Goal: Task Accomplishment & Management: Manage account settings

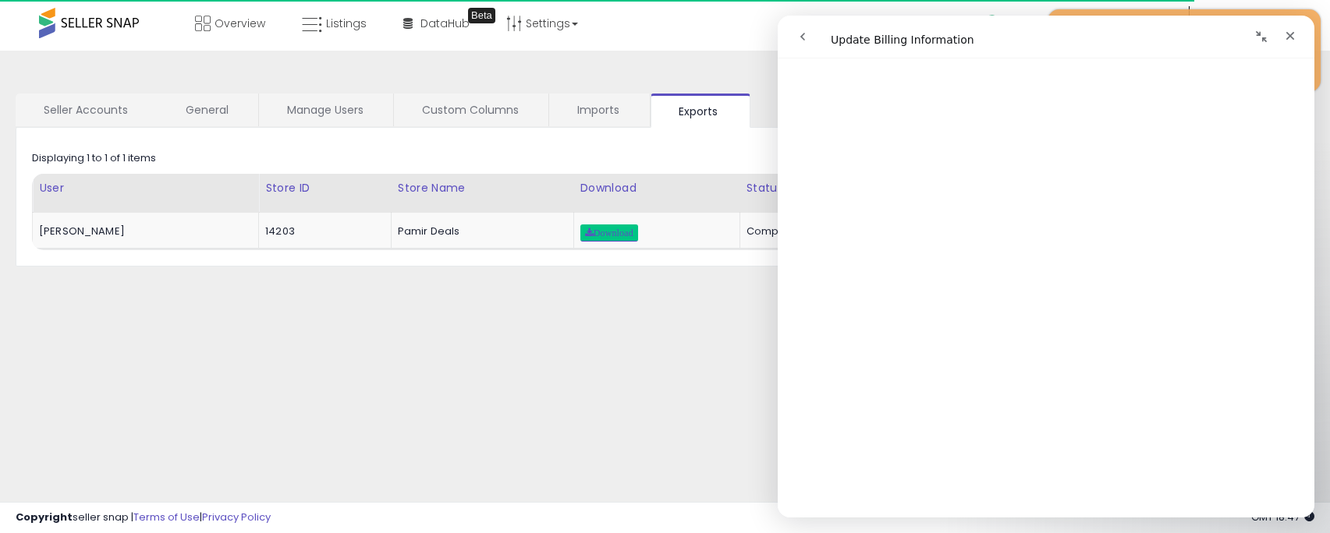
scroll to position [390, 0]
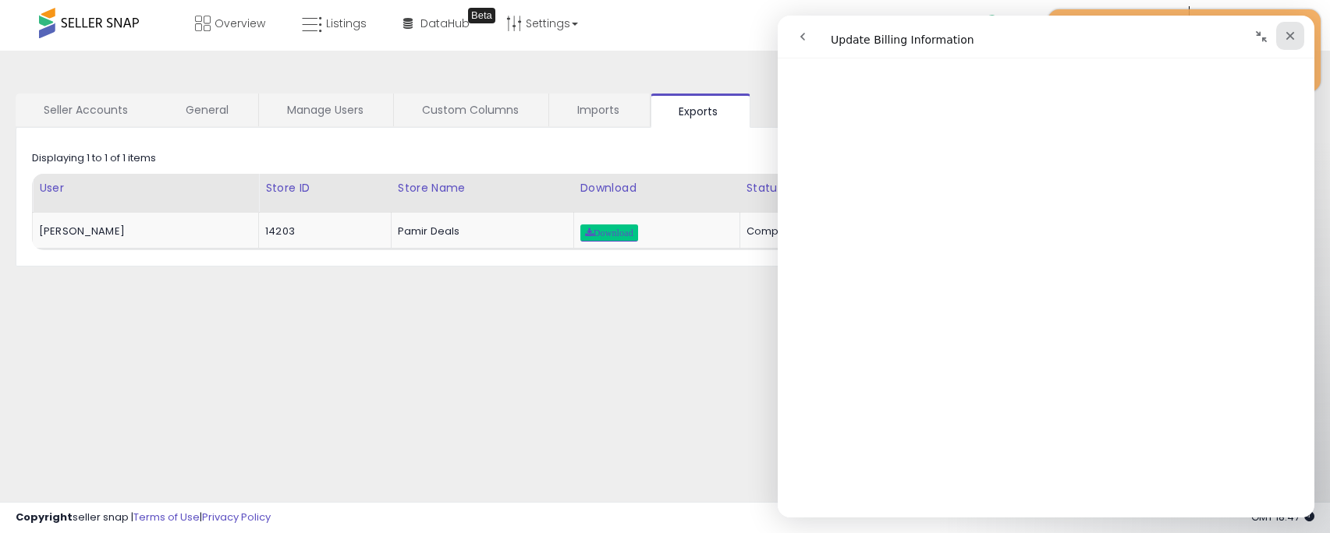
click at [1290, 39] on icon "Close" at bounding box center [1290, 36] width 12 height 12
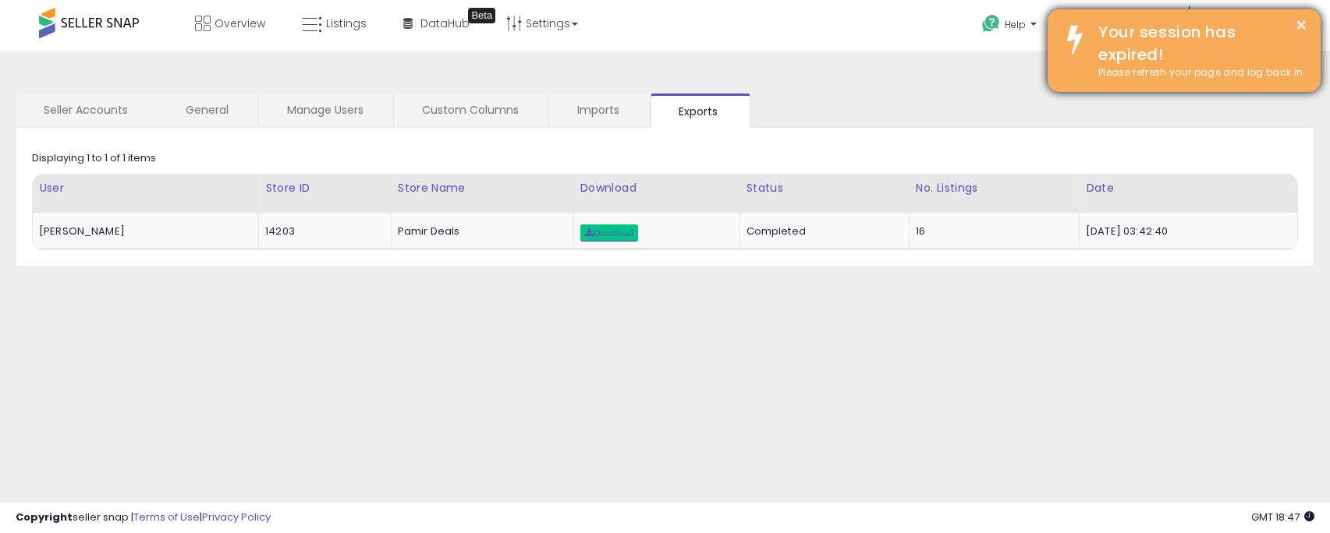
scroll to position [0, 0]
click at [1300, 28] on button "×" at bounding box center [1300, 25] width 12 height 19
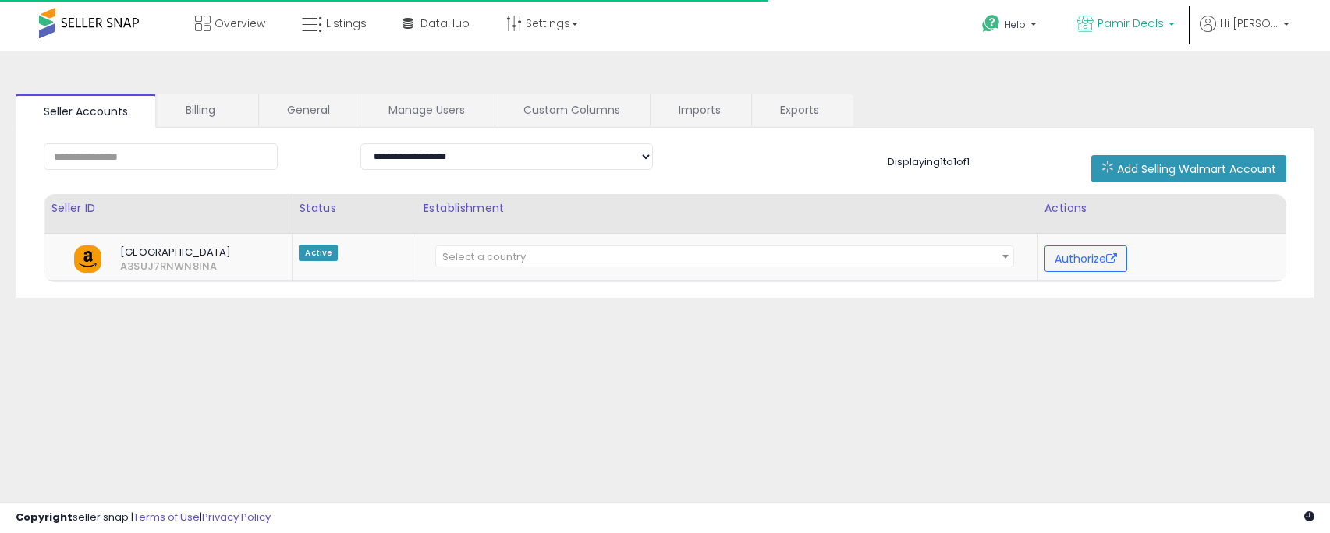
click at [1167, 27] on p "Pamir Deals" at bounding box center [1125, 25] width 97 height 19
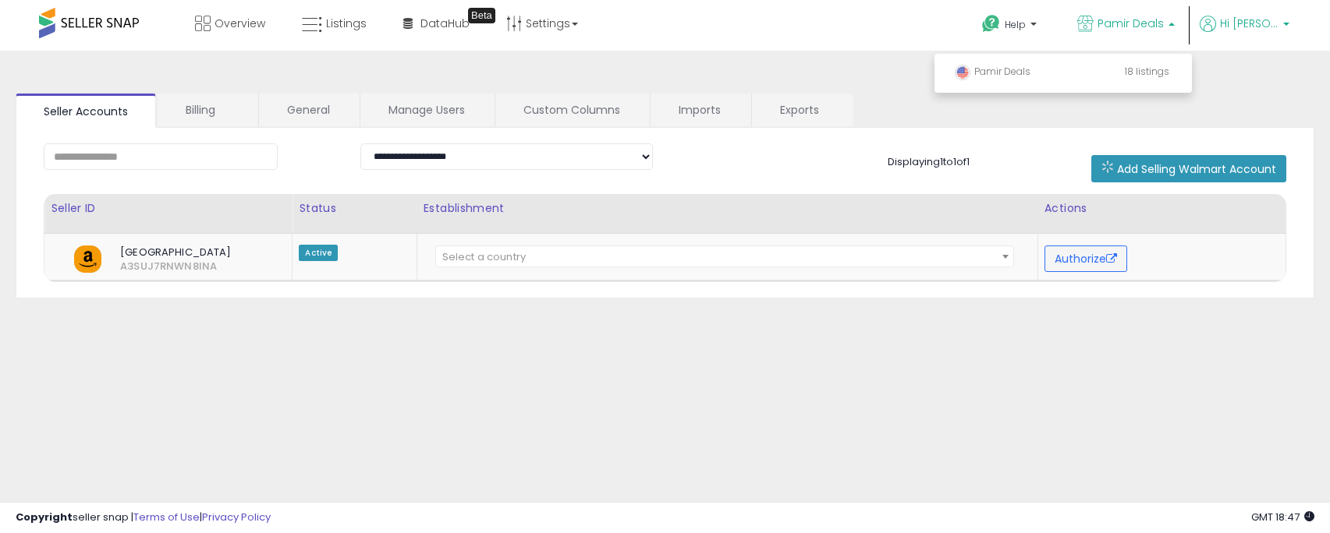
click at [1229, 26] on span "Hi [PERSON_NAME]" at bounding box center [1249, 24] width 58 height 16
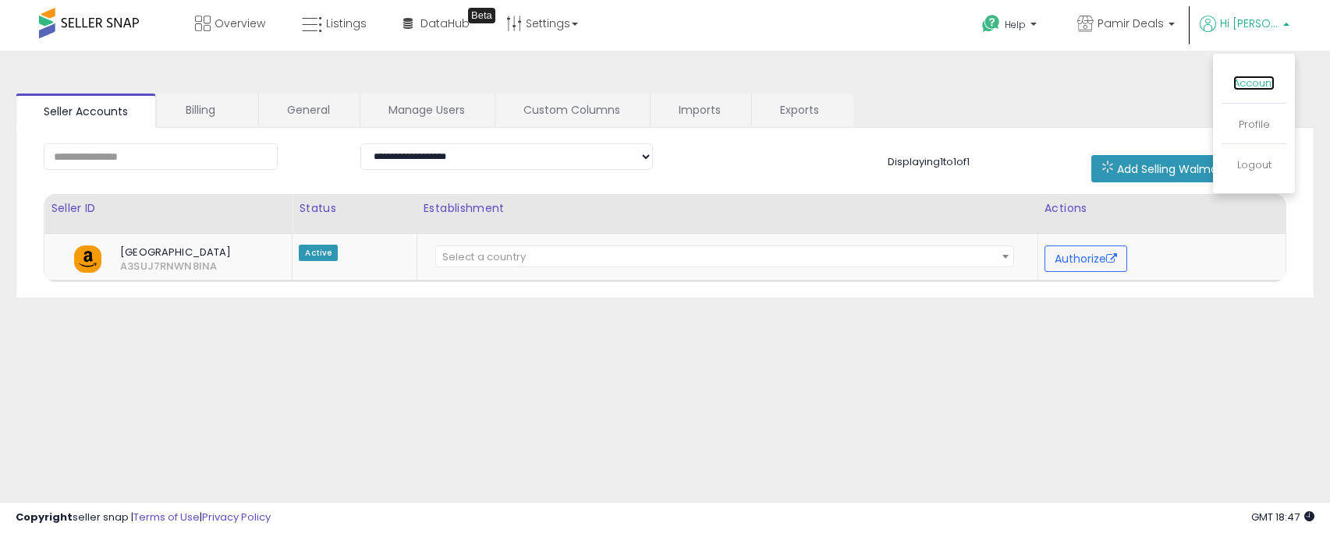
click at [1244, 86] on link "Account" at bounding box center [1253, 83] width 41 height 15
click at [1236, 30] on span "Hi [PERSON_NAME]" at bounding box center [1249, 24] width 58 height 16
click at [1244, 122] on link "Profile" at bounding box center [1253, 124] width 31 height 15
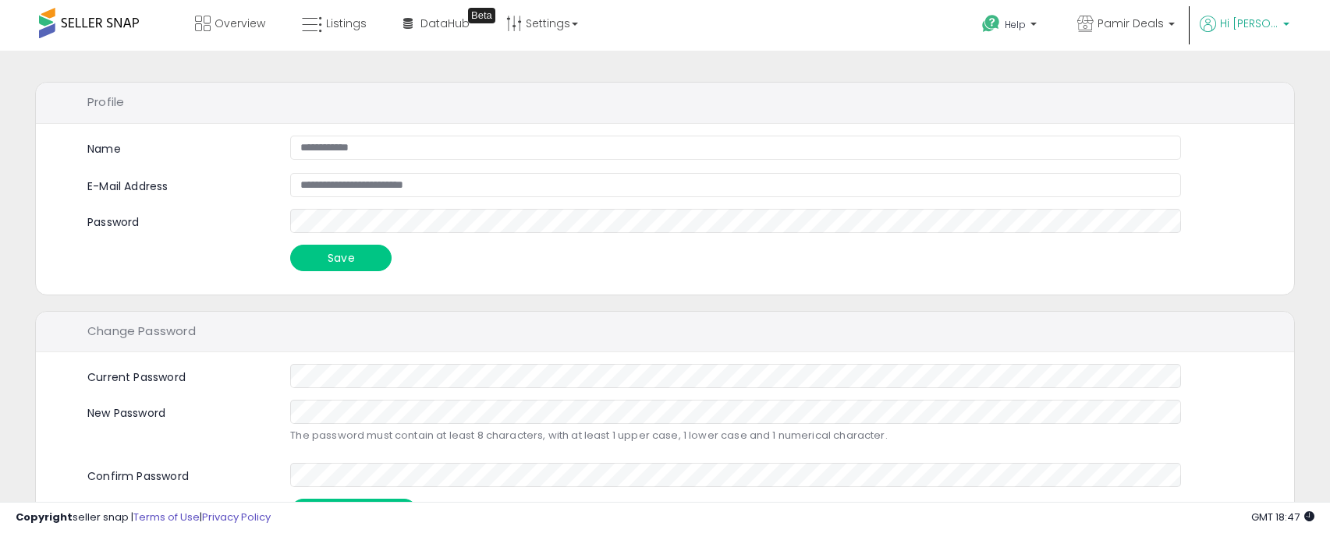
click at [1236, 22] on span "Hi [PERSON_NAME]" at bounding box center [1249, 24] width 58 height 16
click at [1241, 79] on link "Account" at bounding box center [1253, 83] width 41 height 15
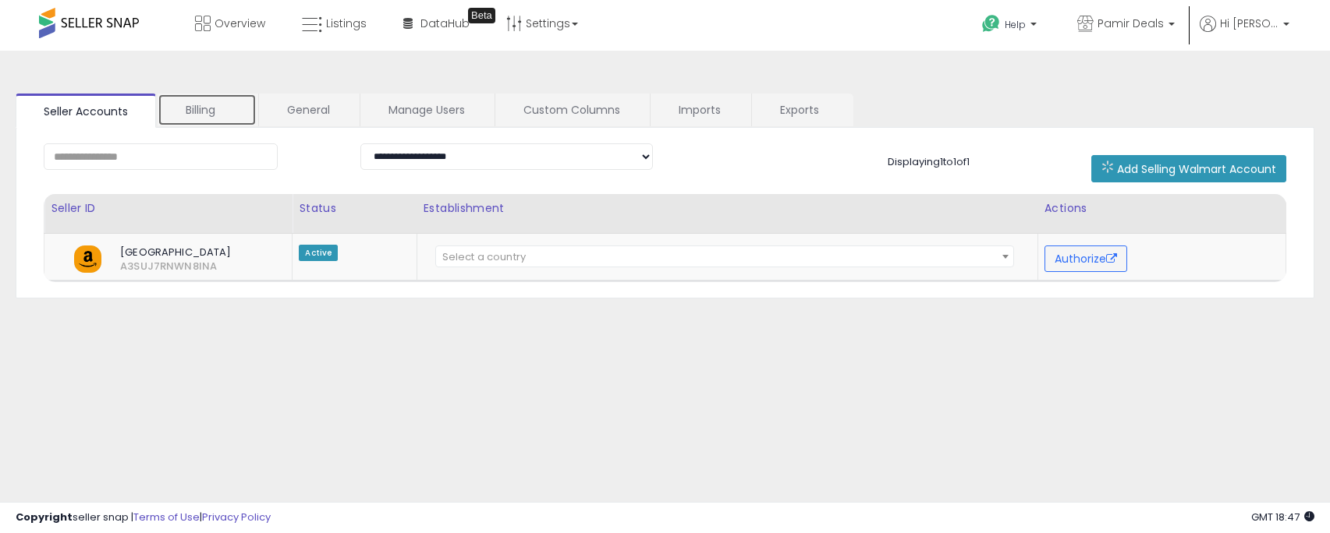
click at [214, 99] on link "Billing" at bounding box center [207, 110] width 99 height 33
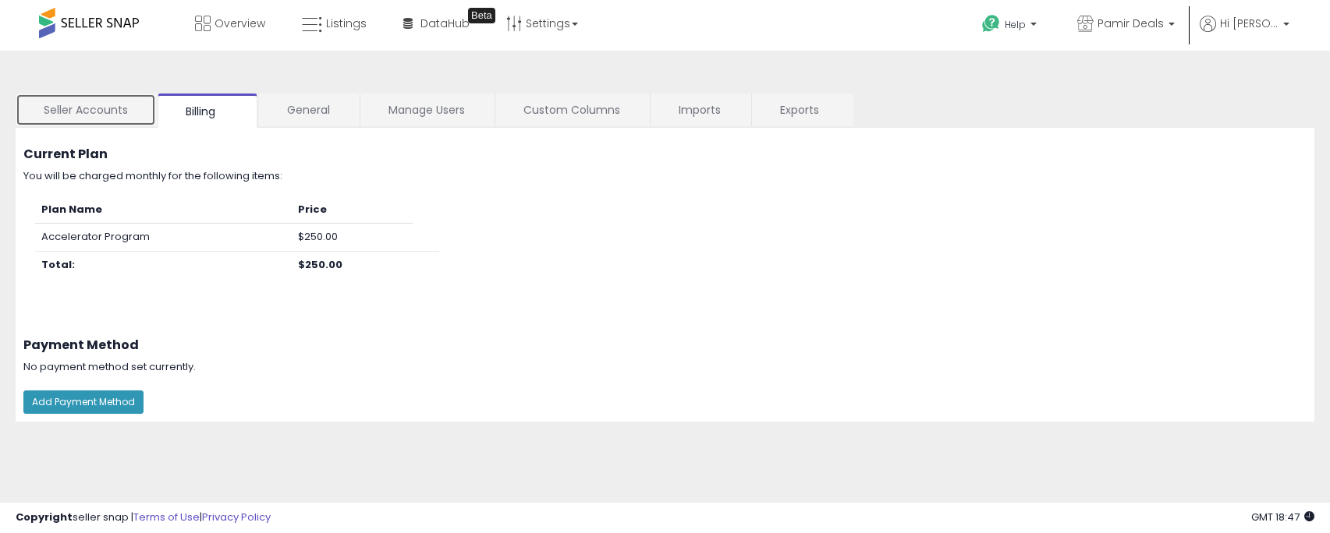
click at [106, 109] on link "Seller Accounts" at bounding box center [86, 110] width 140 height 33
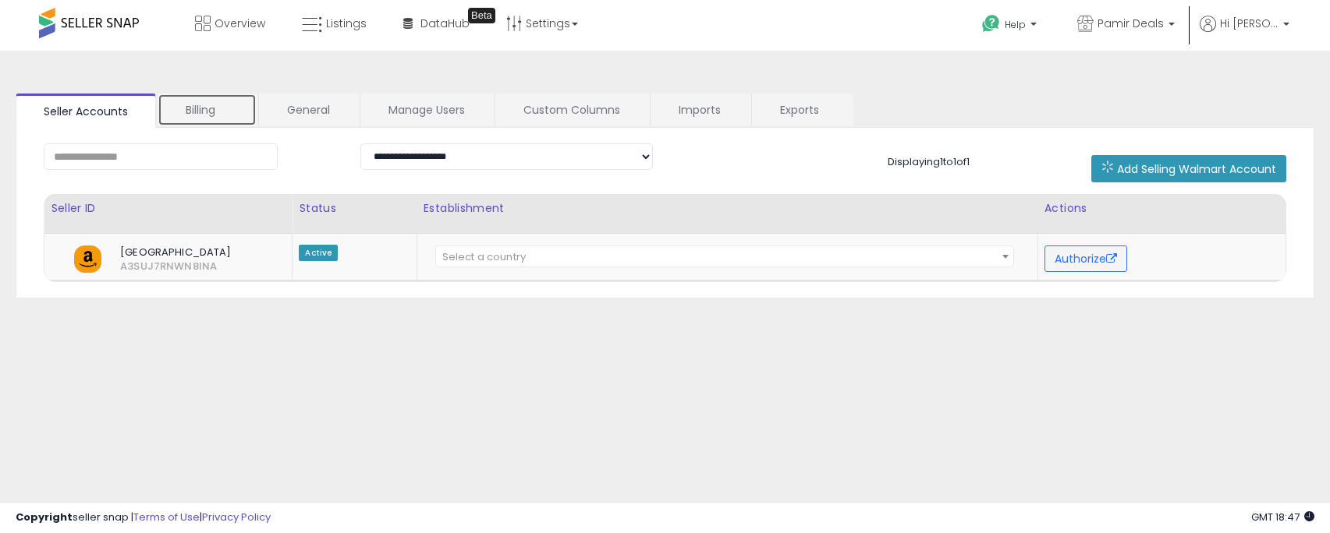
click at [219, 106] on link "Billing" at bounding box center [207, 110] width 99 height 33
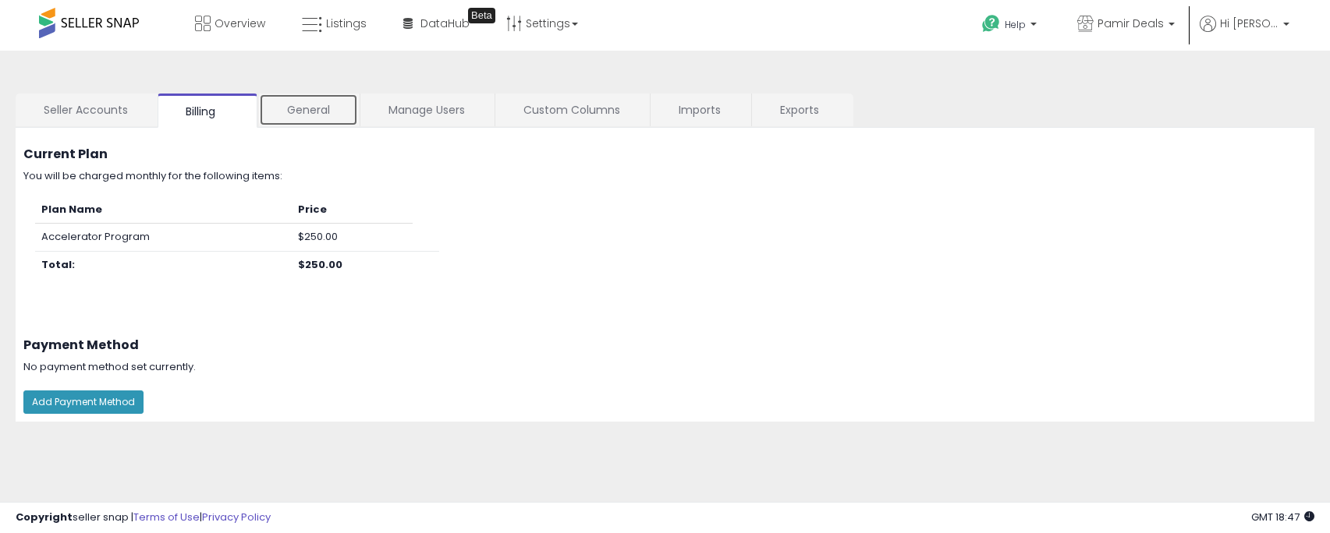
click at [313, 104] on link "General" at bounding box center [308, 110] width 99 height 33
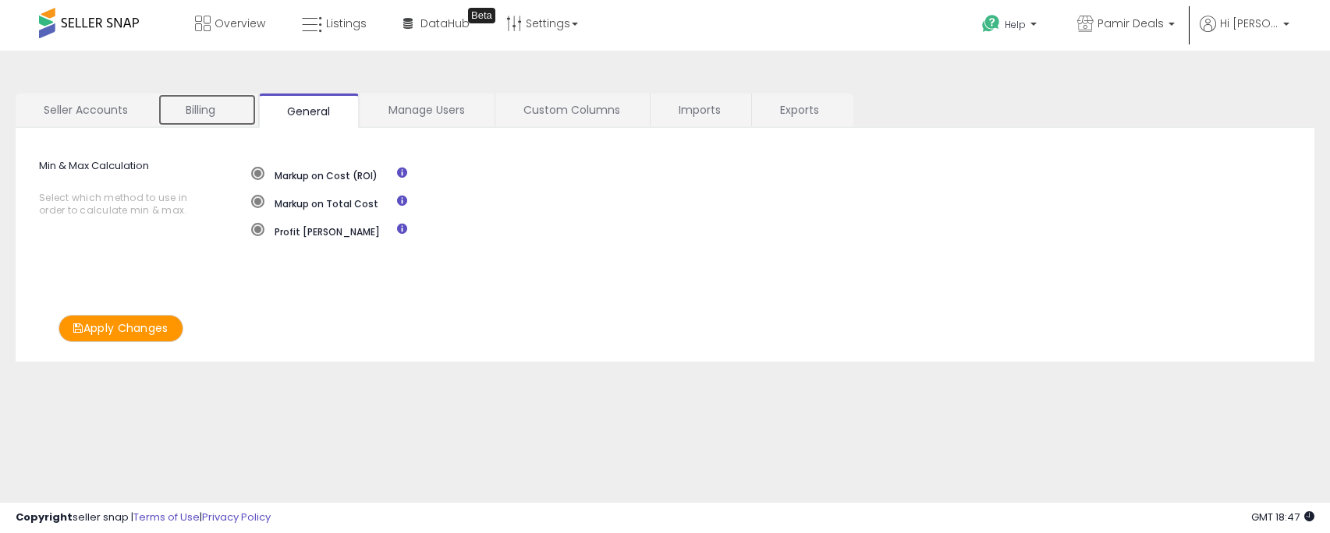
click at [217, 109] on link "Billing" at bounding box center [207, 110] width 99 height 33
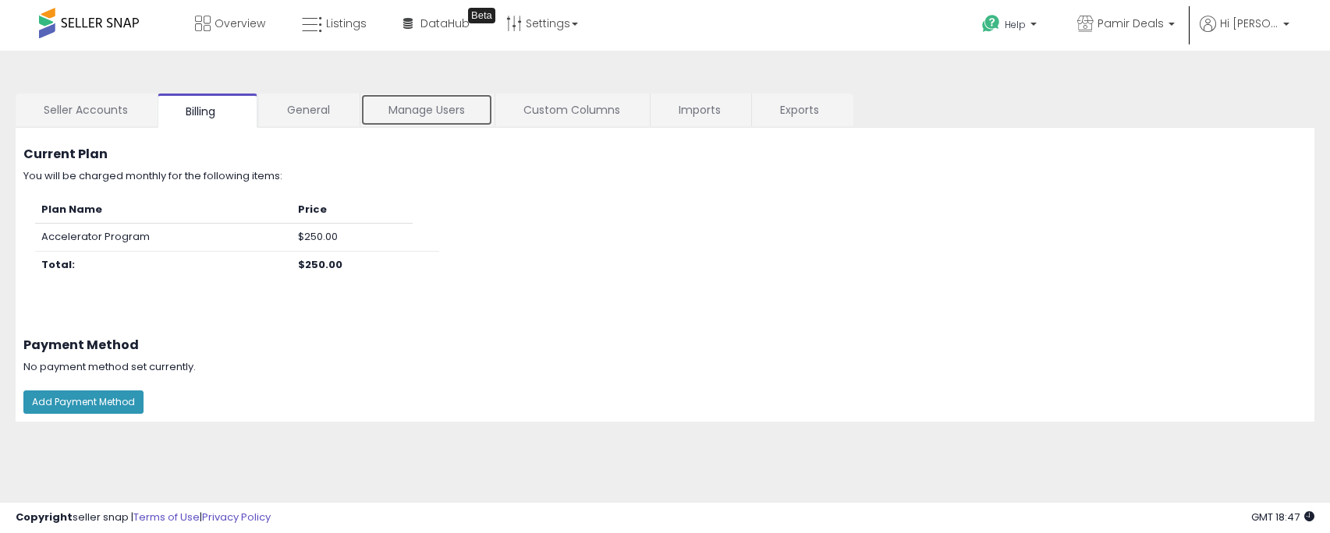
click at [423, 108] on link "Manage Users" at bounding box center [426, 110] width 133 height 33
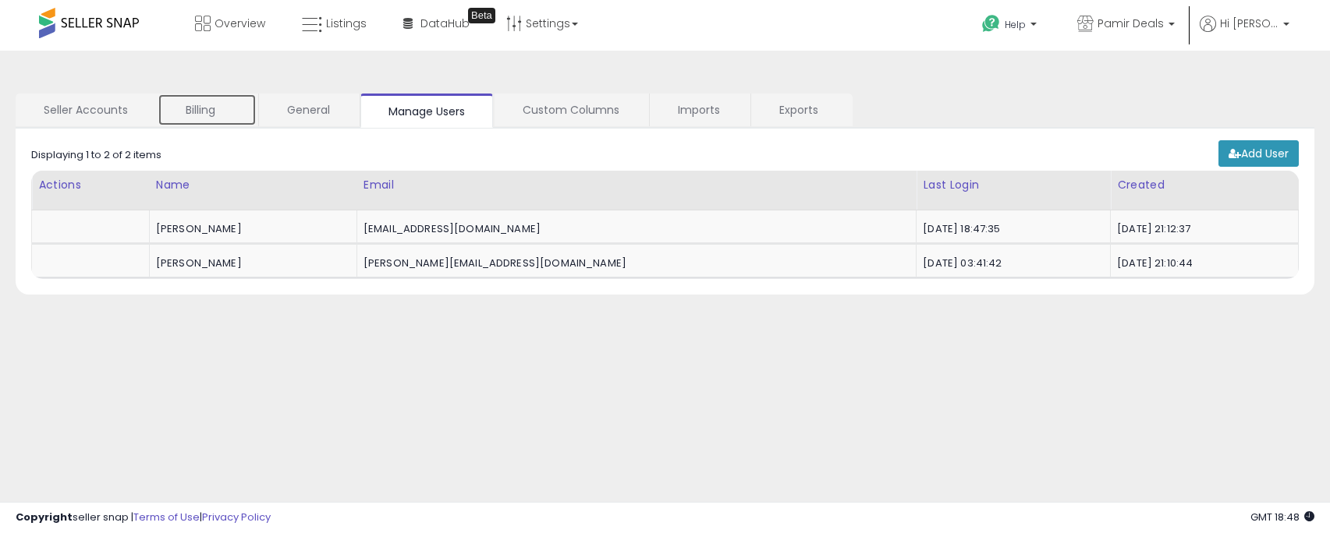
click at [192, 111] on link "Billing" at bounding box center [207, 110] width 99 height 33
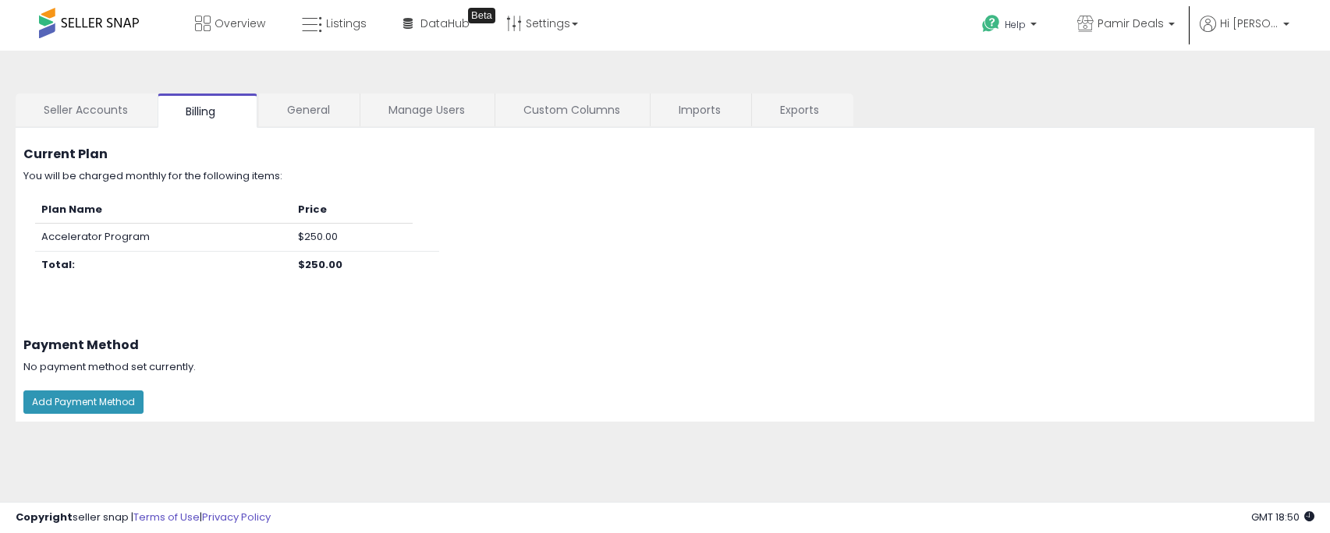
click at [349, 158] on h3 "Current Plan" at bounding box center [664, 154] width 1283 height 14
click at [471, 169] on div "You will be charged monthly for the following items:" at bounding box center [665, 176] width 1306 height 15
click at [1148, 23] on span "Pamir Deals" at bounding box center [1130, 24] width 66 height 16
click at [1244, 30] on span "Hi [PERSON_NAME]" at bounding box center [1249, 24] width 58 height 16
click at [71, 402] on button "Add Payment Method" at bounding box center [83, 402] width 120 height 23
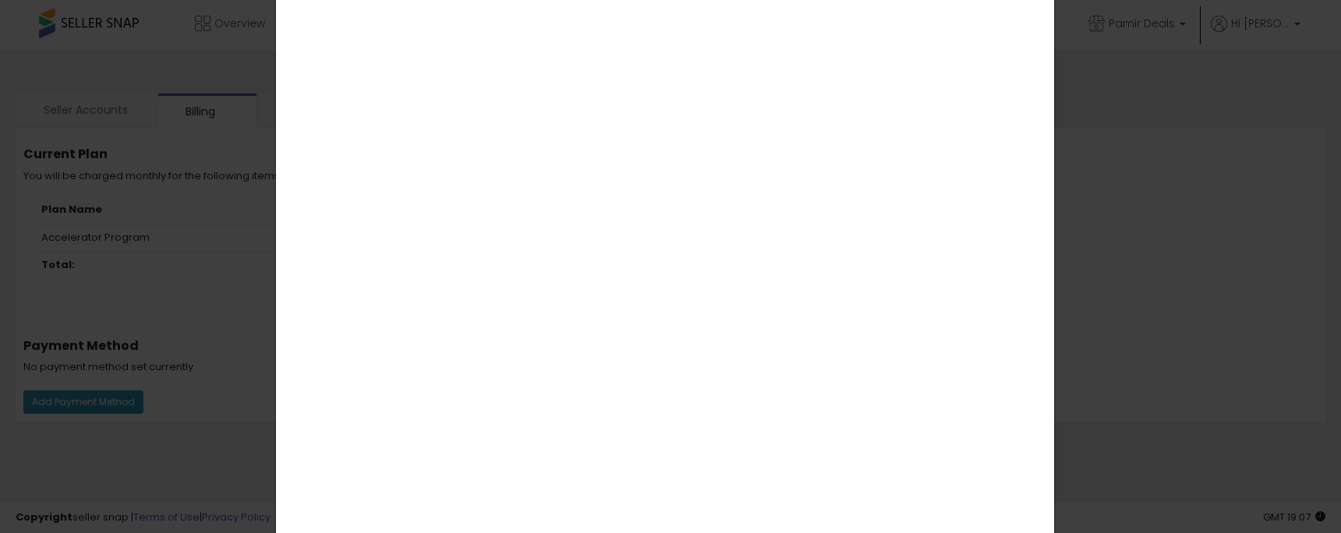
scroll to position [249, 0]
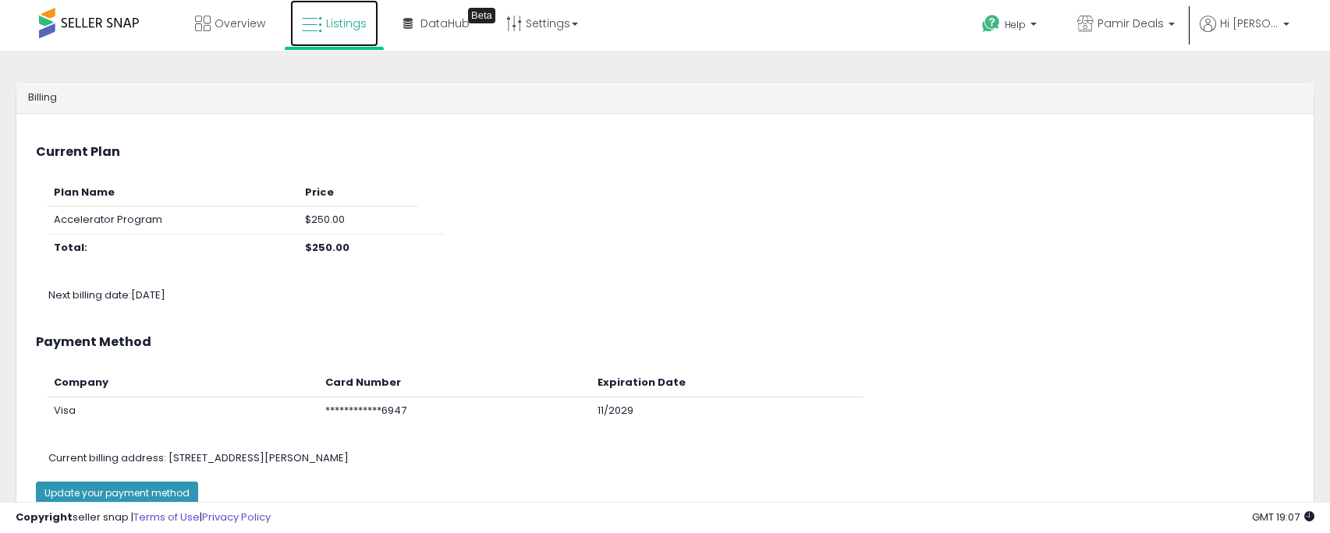
click at [329, 25] on span "Listings" at bounding box center [346, 24] width 41 height 16
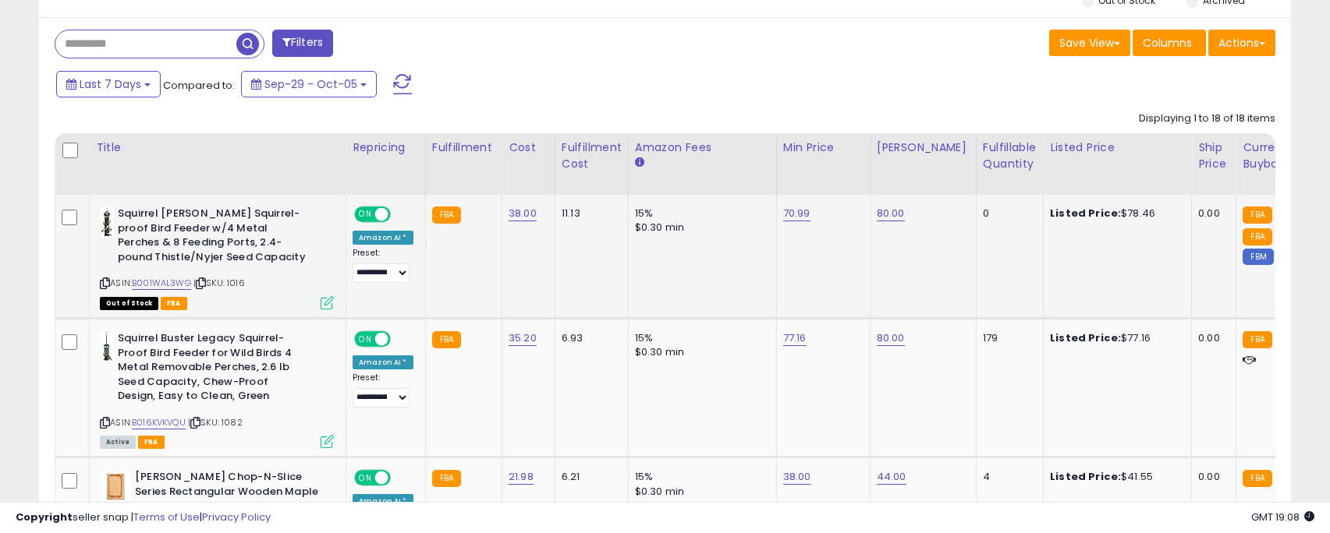
scroll to position [702, 0]
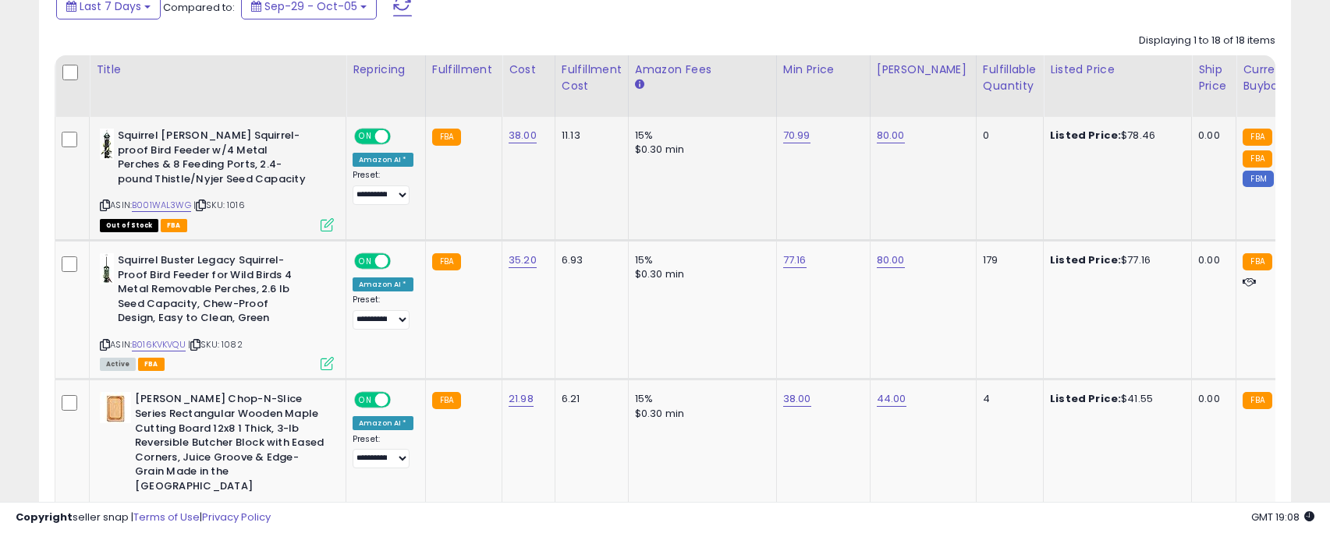
click at [378, 136] on span at bounding box center [381, 136] width 13 height 13
click at [378, 136] on span "OFF" at bounding box center [381, 136] width 25 height 13
click at [382, 257] on span at bounding box center [381, 261] width 13 height 13
click at [380, 259] on span "OFF" at bounding box center [381, 261] width 25 height 13
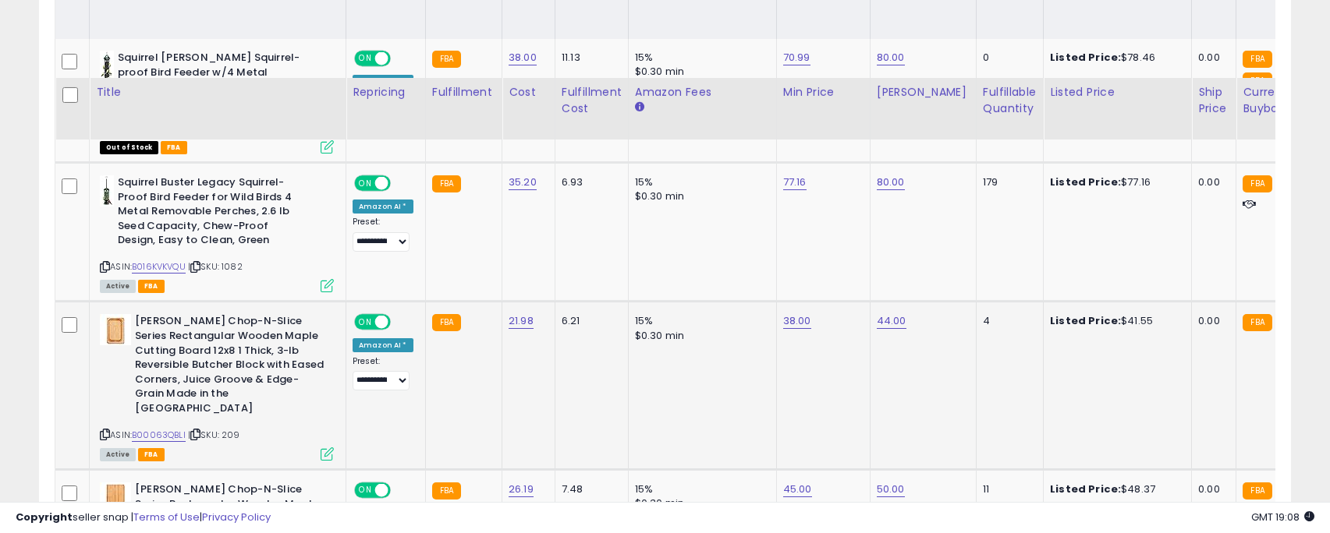
scroll to position [858, 0]
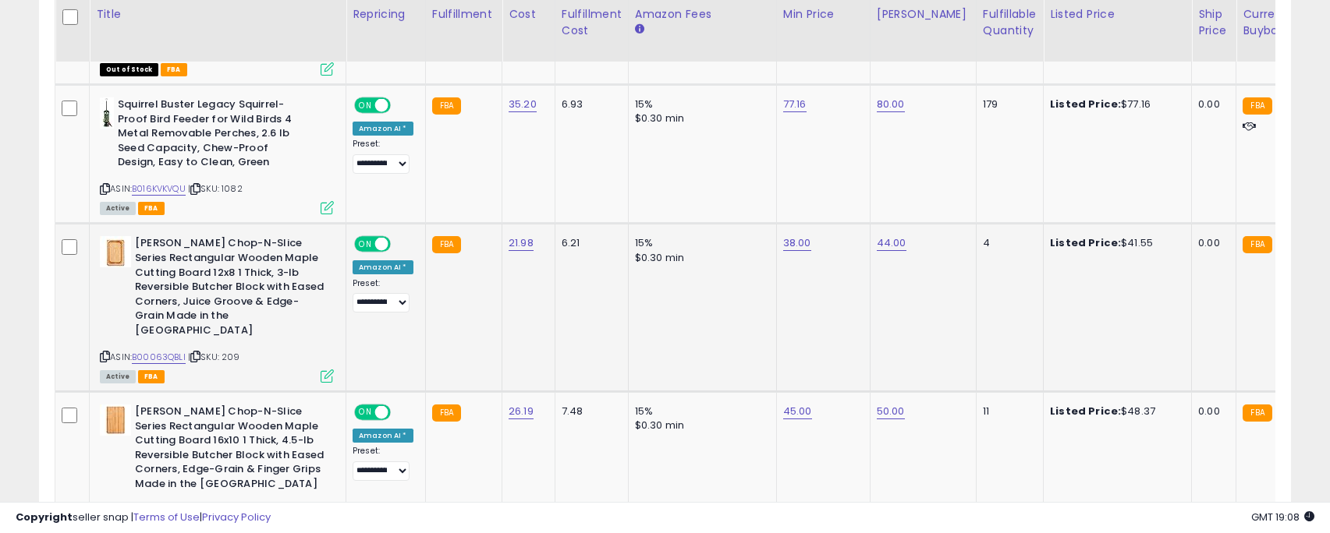
click at [377, 238] on span at bounding box center [381, 244] width 13 height 13
click at [377, 244] on span "OFF" at bounding box center [381, 244] width 25 height 13
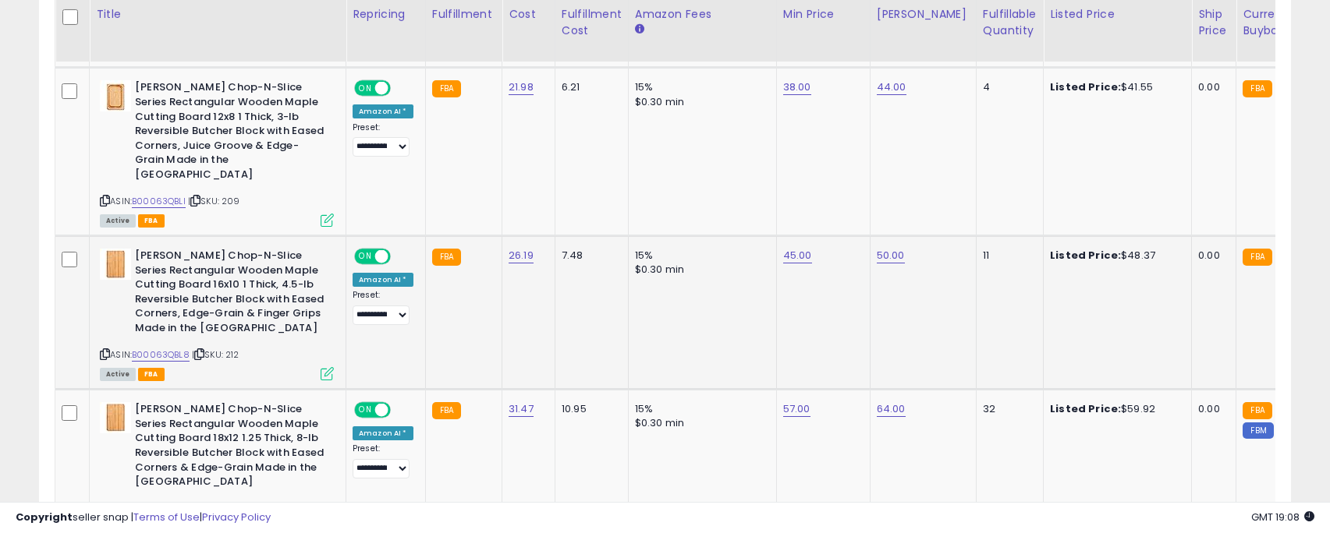
click at [381, 250] on span at bounding box center [381, 256] width 13 height 13
click at [379, 250] on span "OFF" at bounding box center [381, 256] width 25 height 13
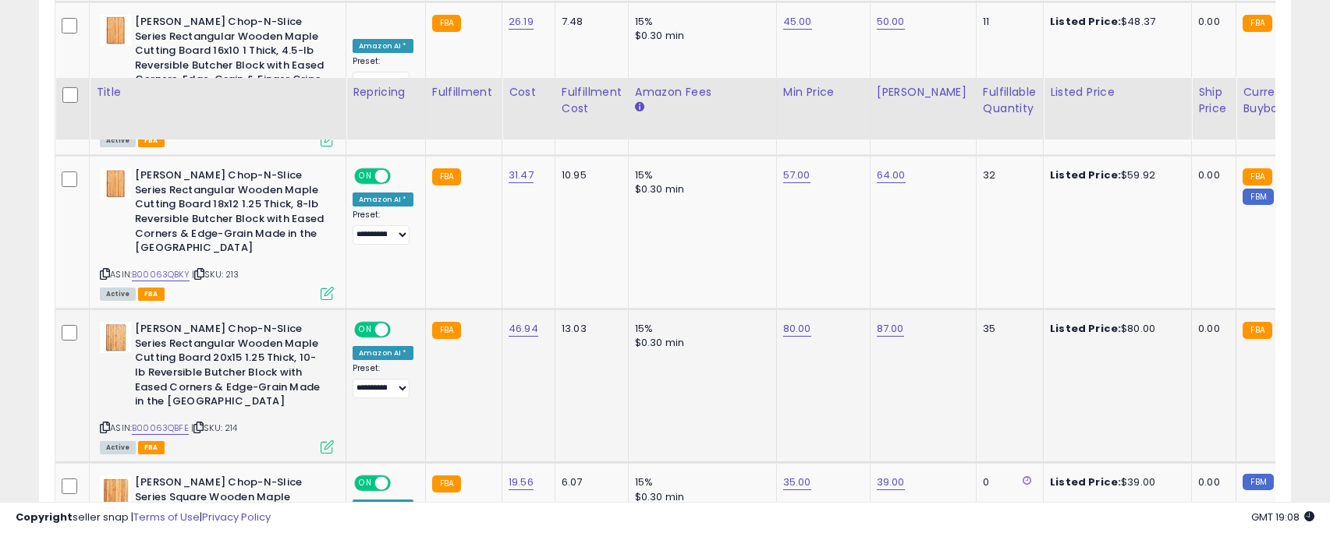
scroll to position [1326, 0]
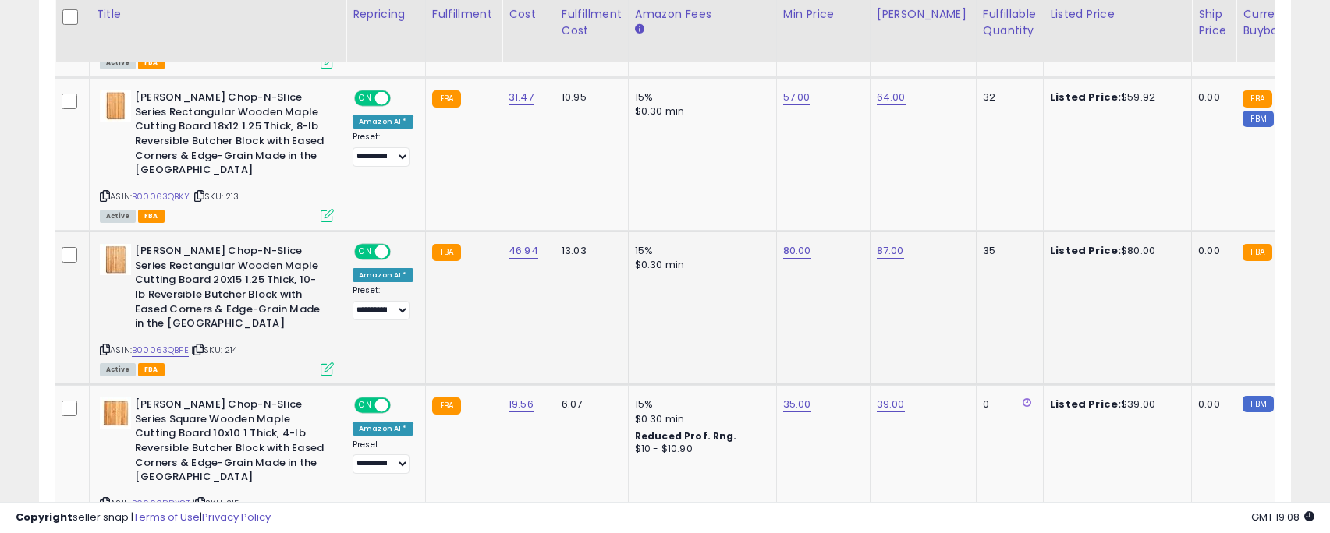
click at [374, 246] on div "ON OFF" at bounding box center [374, 252] width 37 height 13
click at [375, 246] on span at bounding box center [381, 252] width 13 height 13
click at [374, 246] on span "OFF" at bounding box center [381, 252] width 25 height 13
click at [373, 399] on span "ON" at bounding box center [365, 405] width 19 height 13
click at [373, 399] on span "OFF" at bounding box center [381, 405] width 25 height 13
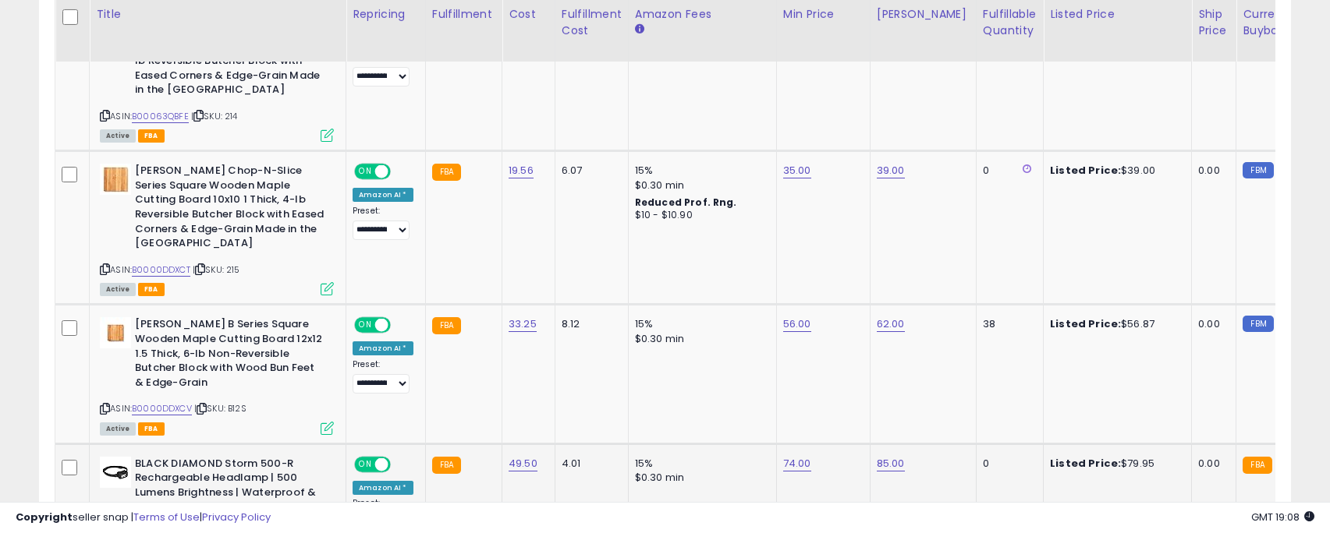
scroll to position [1716, 0]
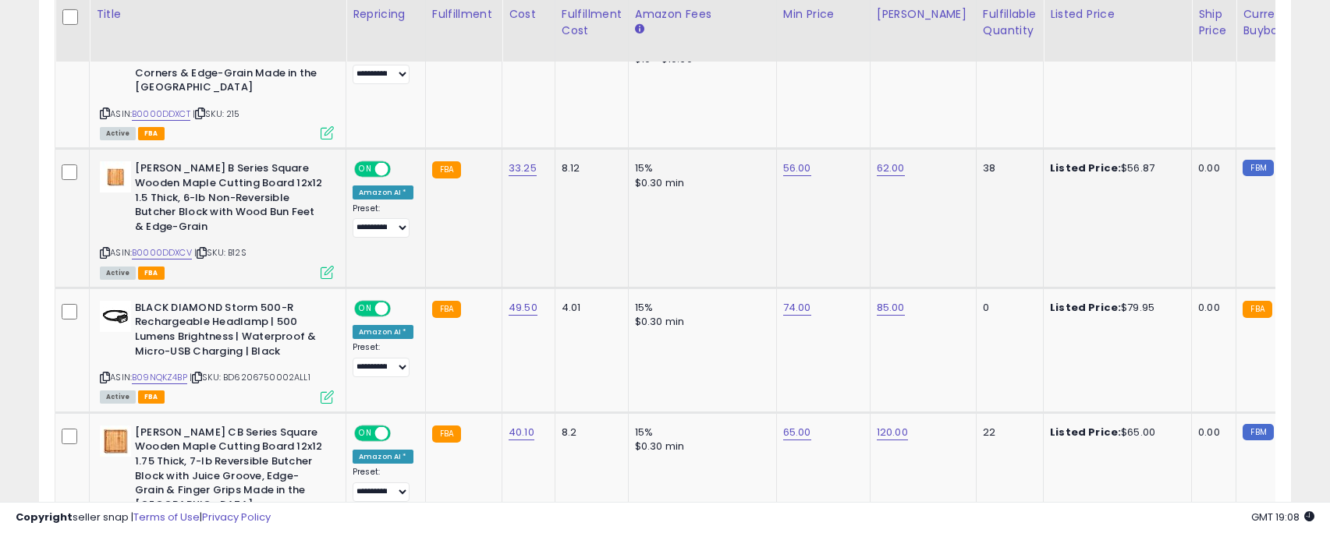
click at [374, 163] on div "ON OFF" at bounding box center [374, 169] width 37 height 13
click at [377, 163] on span at bounding box center [381, 169] width 13 height 13
click at [379, 163] on span "OFF" at bounding box center [381, 169] width 25 height 13
click at [374, 302] on span "ON" at bounding box center [365, 308] width 19 height 13
click at [378, 302] on span "OFF" at bounding box center [381, 308] width 25 height 13
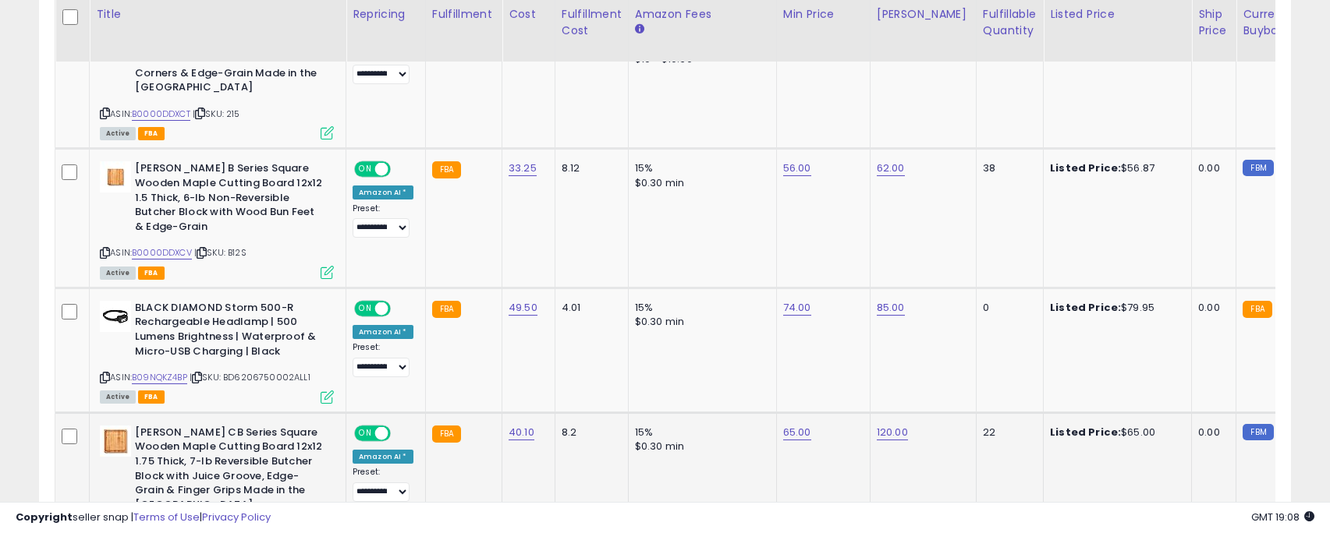
click at [377, 427] on span at bounding box center [381, 433] width 13 height 13
click at [379, 427] on span "OFF" at bounding box center [381, 433] width 25 height 13
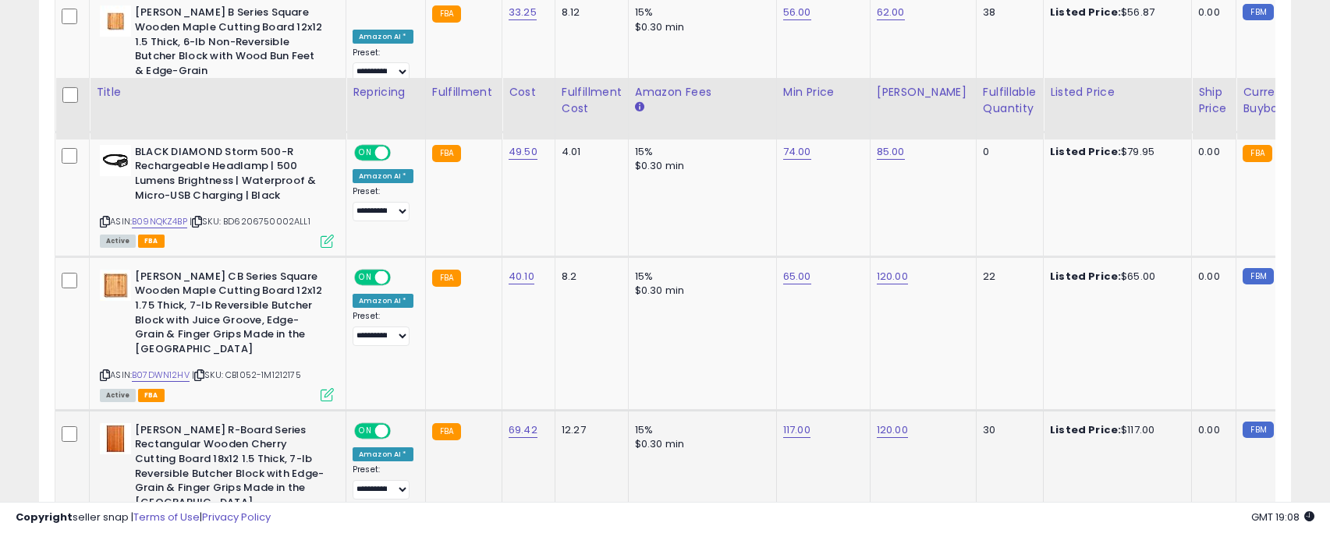
scroll to position [1949, 0]
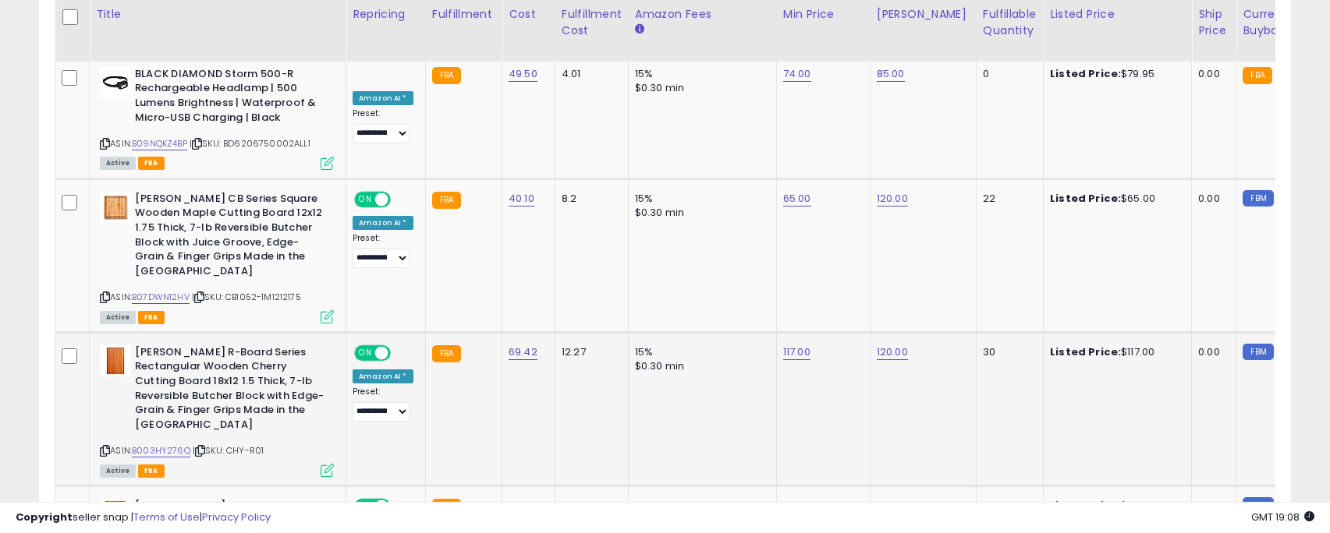
click at [380, 346] on span at bounding box center [381, 352] width 13 height 13
click at [380, 346] on span "OFF" at bounding box center [381, 352] width 25 height 13
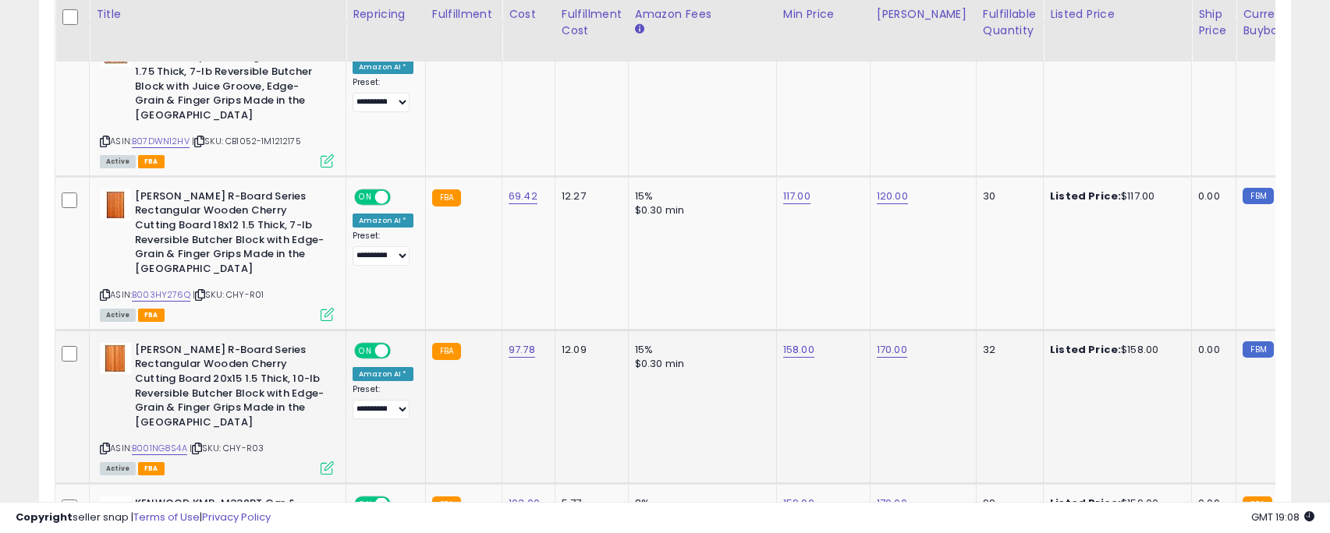
scroll to position [2183, 0]
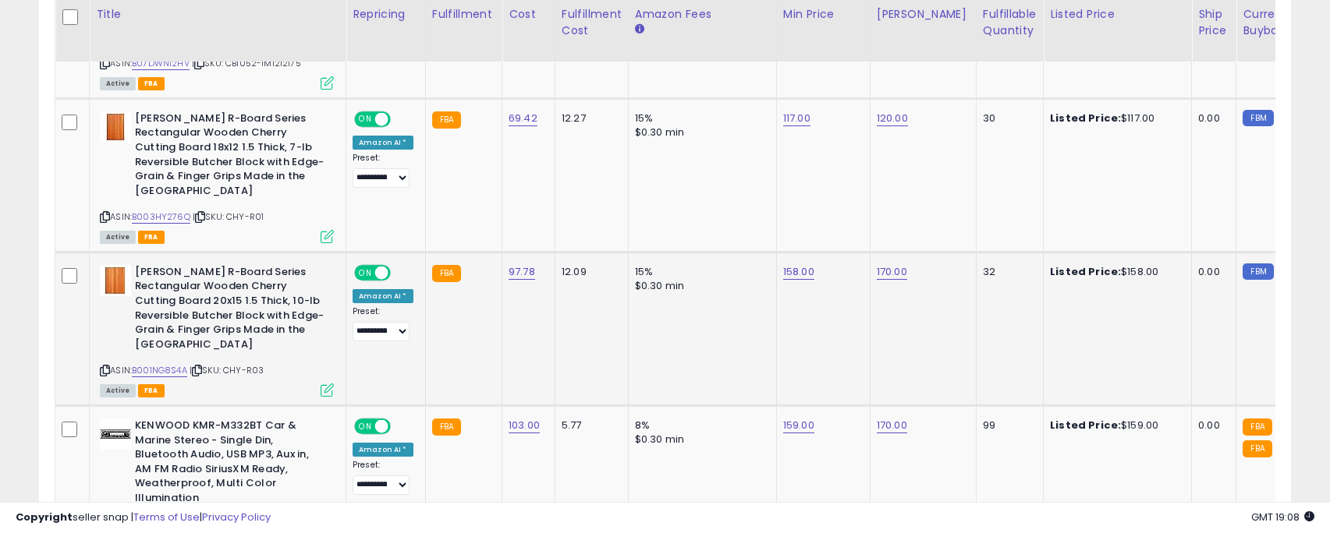
click at [376, 266] on span at bounding box center [381, 272] width 13 height 13
click at [379, 266] on span "OFF" at bounding box center [381, 272] width 25 height 13
click at [383, 420] on span at bounding box center [381, 426] width 13 height 13
click at [382, 420] on span "OFF" at bounding box center [381, 426] width 25 height 13
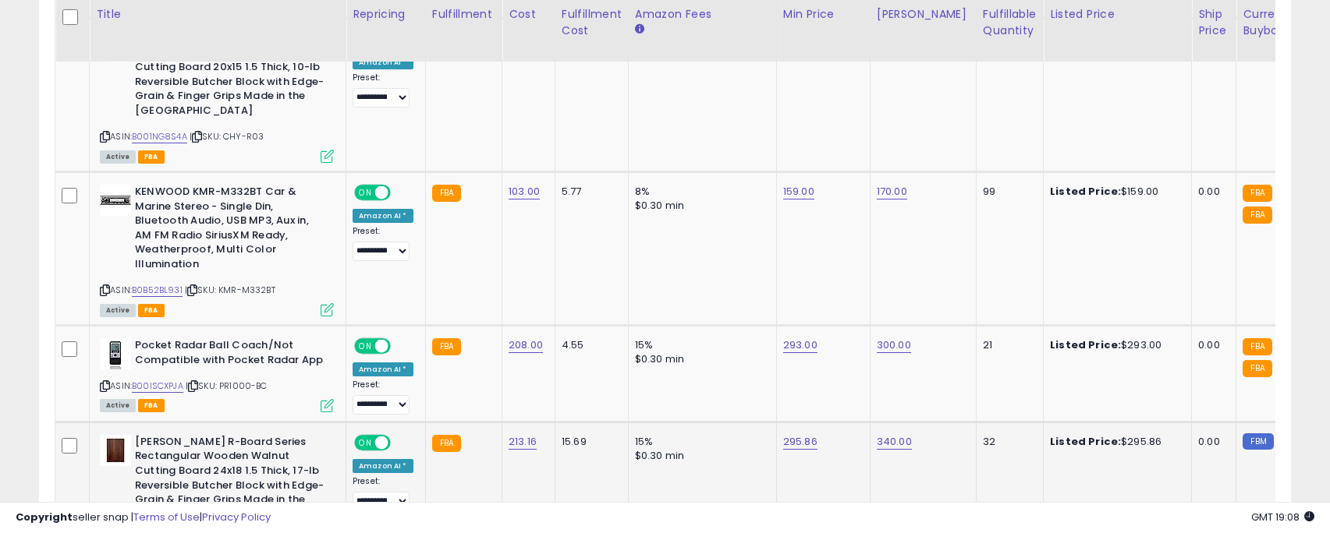
scroll to position [2573, 0]
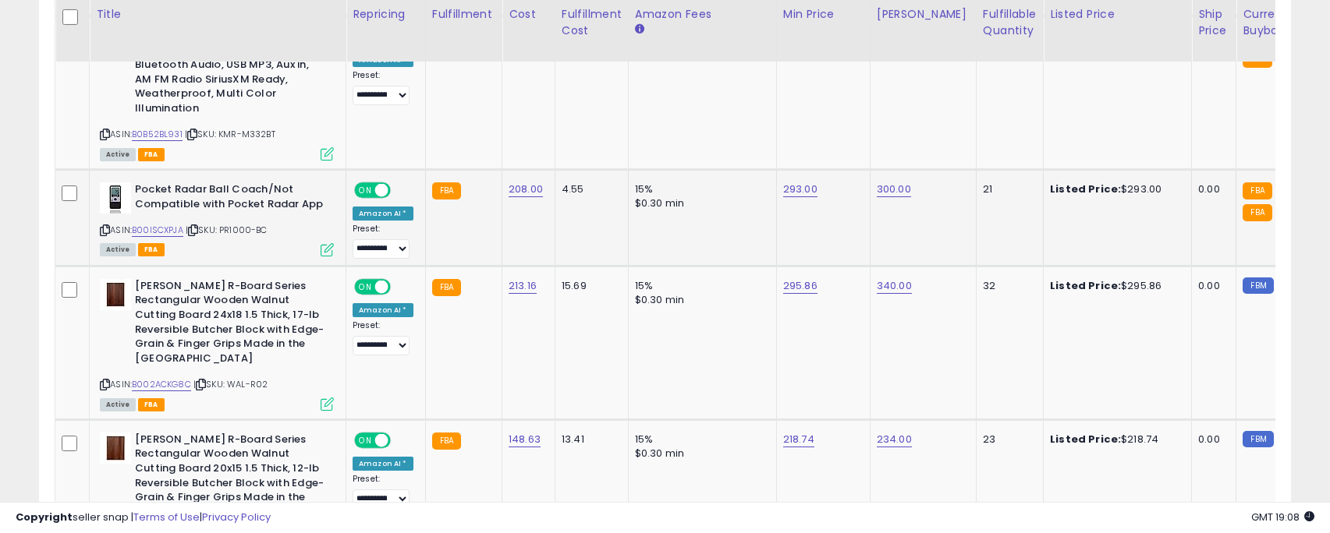
click at [383, 184] on span at bounding box center [381, 190] width 13 height 13
click at [381, 184] on span "OFF" at bounding box center [381, 190] width 25 height 13
click at [382, 280] on span at bounding box center [381, 286] width 13 height 13
click at [381, 280] on span "OFF" at bounding box center [381, 286] width 25 height 13
click at [374, 434] on div "ON OFF" at bounding box center [374, 440] width 37 height 13
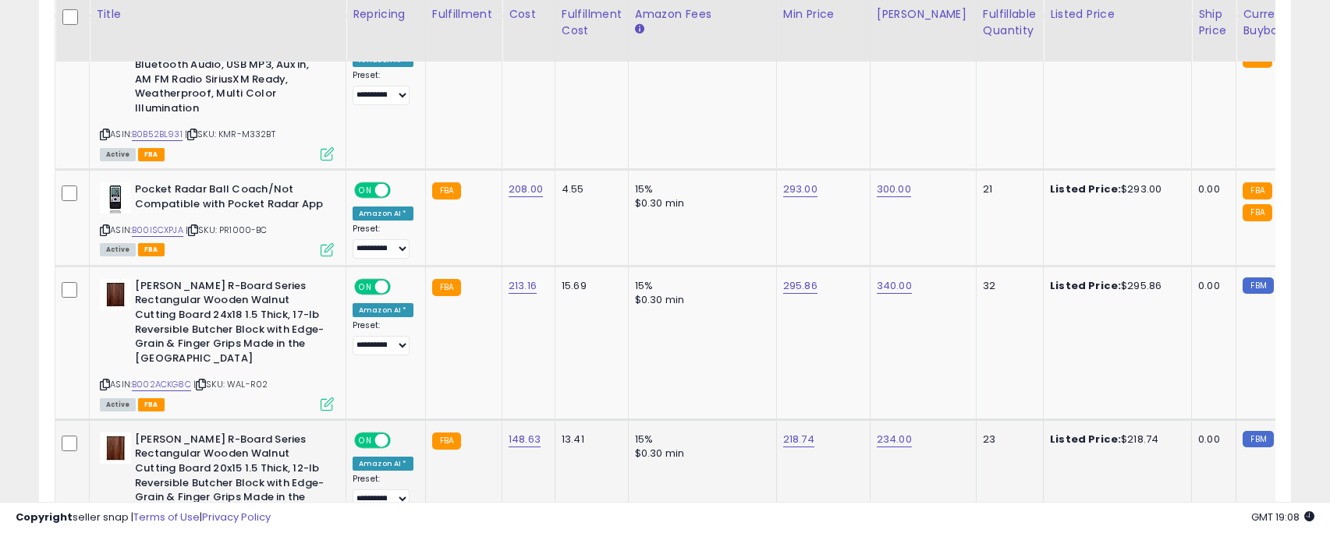
click at [379, 434] on span at bounding box center [381, 440] width 13 height 13
click at [380, 434] on span "OFF" at bounding box center [381, 440] width 25 height 13
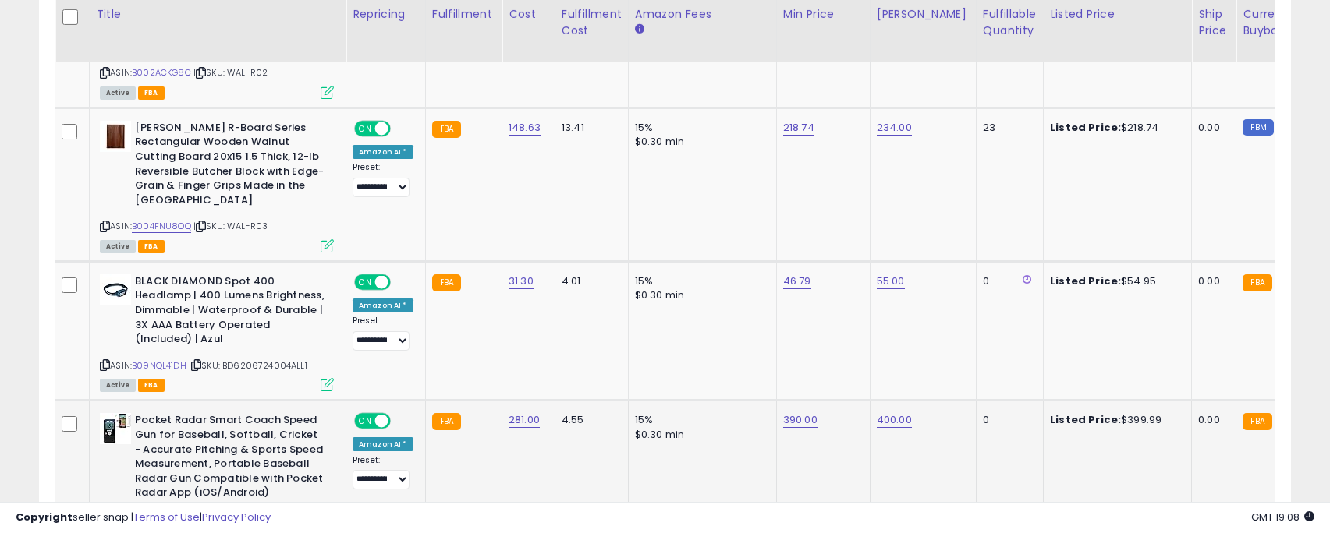
scroll to position [2963, 0]
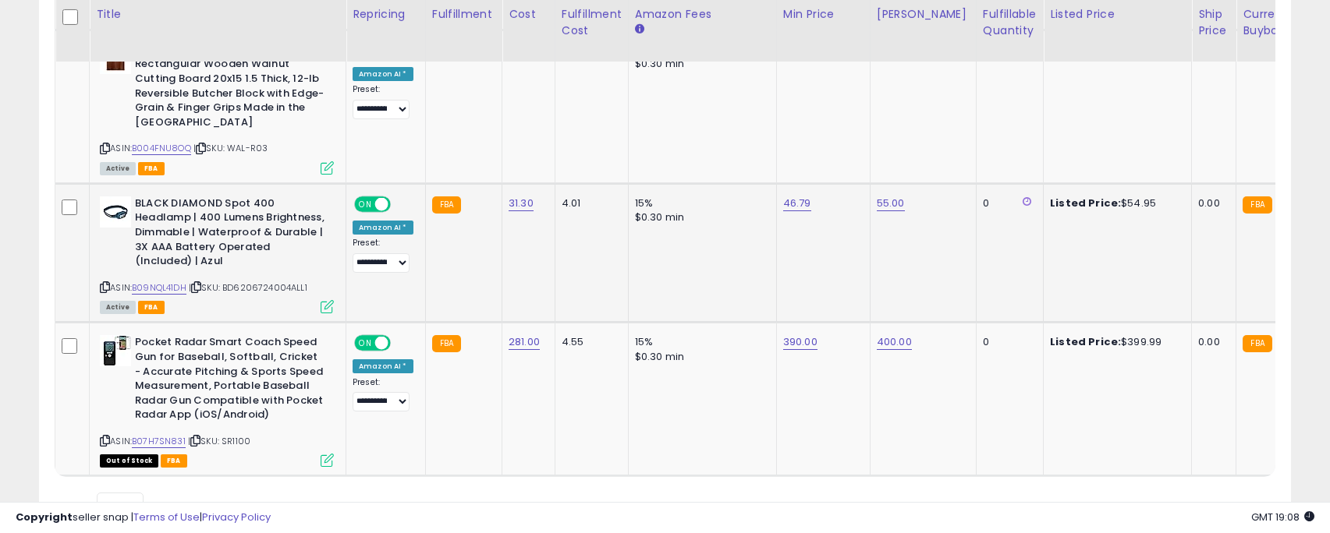
click at [381, 197] on span at bounding box center [381, 203] width 13 height 13
click at [381, 197] on span "OFF" at bounding box center [381, 203] width 25 height 13
click at [381, 335] on div "ON OFF" at bounding box center [372, 343] width 37 height 16
click at [381, 337] on span at bounding box center [381, 343] width 13 height 13
click at [381, 337] on span "OFF" at bounding box center [381, 343] width 25 height 13
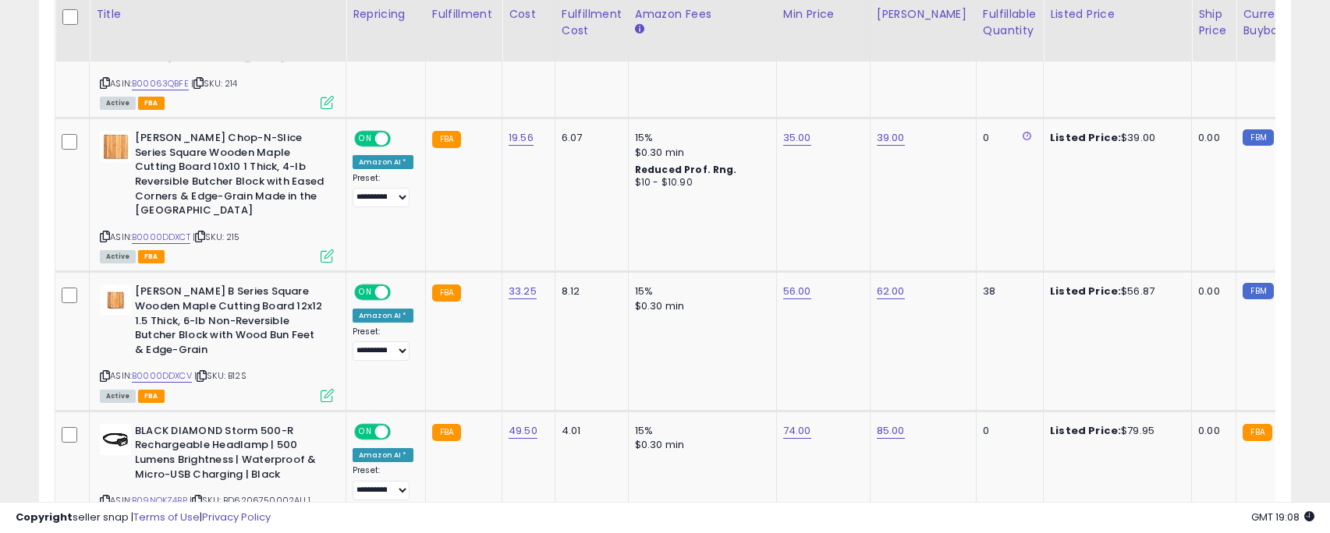
scroll to position [1046, 0]
